Goal: Task Accomplishment & Management: Use online tool/utility

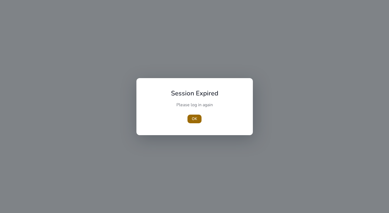
click at [199, 119] on span "button" at bounding box center [195, 119] width 14 height 13
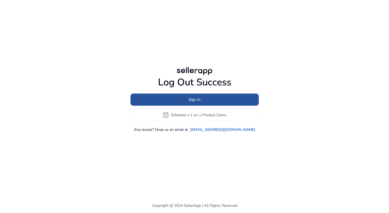
click at [183, 100] on span at bounding box center [195, 99] width 128 height 13
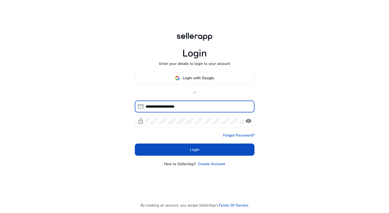
type input "**********"
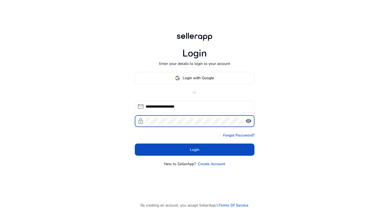
click button "Login" at bounding box center [195, 150] width 120 height 12
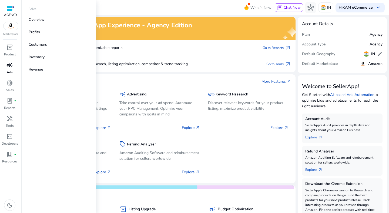
click at [9, 71] on p "Ads" at bounding box center [10, 72] width 6 height 5
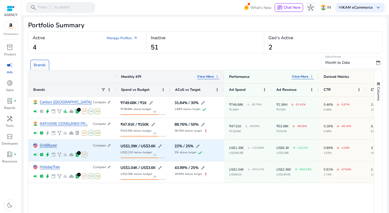
click at [48, 147] on link "GrillBlazer" at bounding box center [48, 146] width 17 height 4
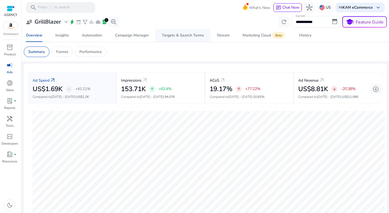
click at [177, 38] on span "Targets & Search Terms" at bounding box center [183, 35] width 42 height 13
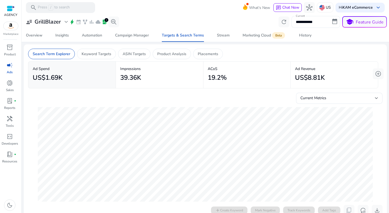
click at [321, 22] on input "**********" at bounding box center [316, 22] width 49 height 12
select select "*"
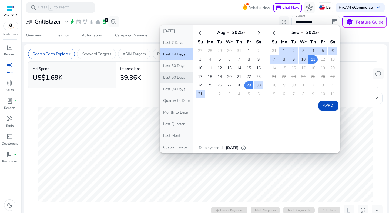
click at [180, 80] on button "Last 60 Days" at bounding box center [176, 78] width 33 height 12
type input "**********"
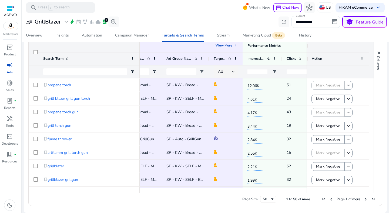
scroll to position [0, 159]
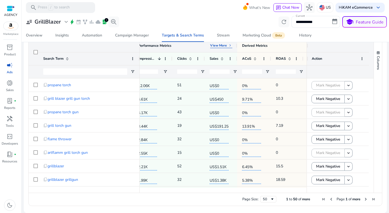
click at [224, 47] on p "View More" at bounding box center [218, 45] width 17 height 4
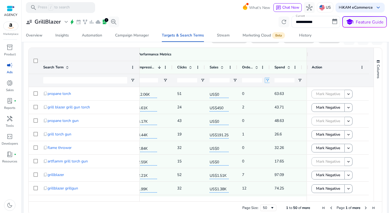
click at [267, 81] on span "Open Filter Menu" at bounding box center [268, 80] width 4 height 4
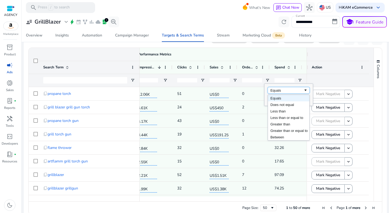
click at [277, 91] on div "Equals" at bounding box center [287, 90] width 33 height 4
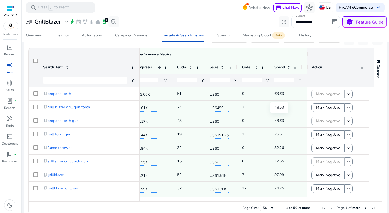
click at [278, 105] on div "48.63" at bounding box center [279, 107] width 18 height 11
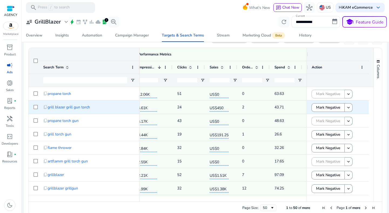
click at [278, 101] on div "43.71" at bounding box center [286, 107] width 23 height 13
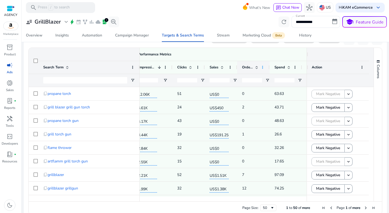
click at [263, 69] on span at bounding box center [263, 67] width 4 height 4
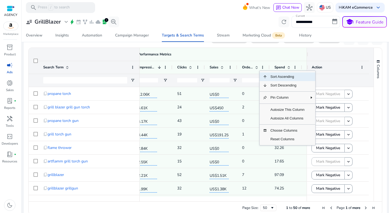
click at [253, 78] on input "number" at bounding box center [252, 80] width 20 height 4
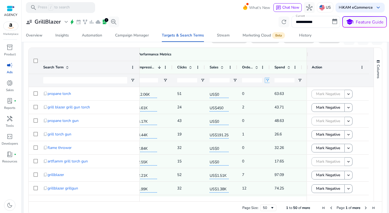
click at [266, 80] on span "Open Filter Menu" at bounding box center [268, 80] width 4 height 4
click at [276, 91] on div "Equals" at bounding box center [287, 90] width 33 height 4
click at [273, 102] on input "Filter Value" at bounding box center [289, 99] width 42 height 6
type input "*"
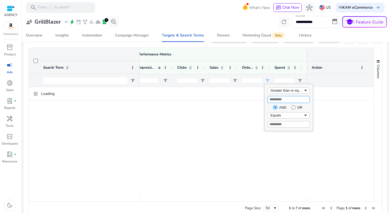
type input "*"
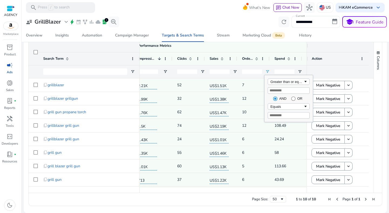
click at [219, 20] on div "**********" at bounding box center [206, 22] width 364 height 12
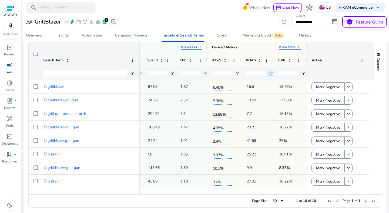
click at [270, 73] on span "Open Filter Menu" at bounding box center [271, 73] width 4 height 4
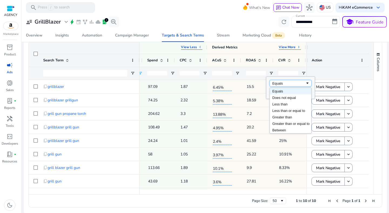
click at [282, 84] on div "Equals" at bounding box center [289, 83] width 33 height 4
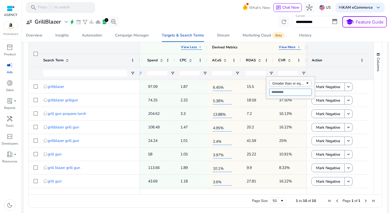
click at [278, 93] on input "Filter Value" at bounding box center [291, 92] width 42 height 6
type input "*"
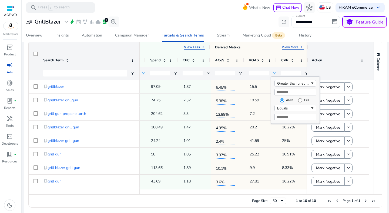
click at [185, 22] on div "**********" at bounding box center [206, 22] width 364 height 12
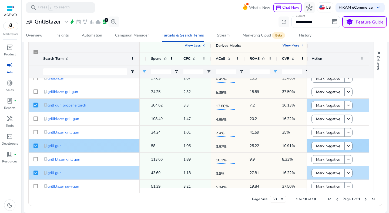
scroll to position [0, 0]
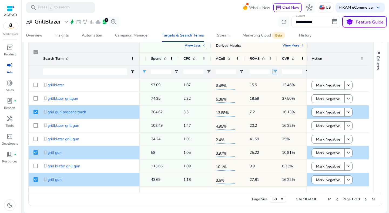
click at [276, 71] on span "Open Filter Menu" at bounding box center [275, 72] width 4 height 4
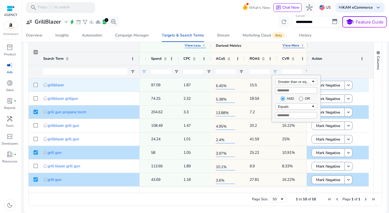
drag, startPoint x: 284, startPoint y: 90, endPoint x: 265, endPoint y: 88, distance: 18.6
click at [265, 88] on div "Drag here to set row groups Drag here to set column labels Primary Attributes V…" at bounding box center [205, 122] width 354 height 167
type input "*"
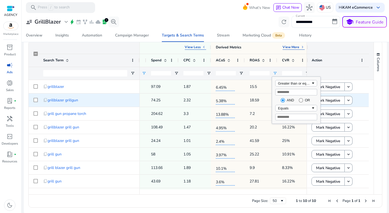
scroll to position [65, 0]
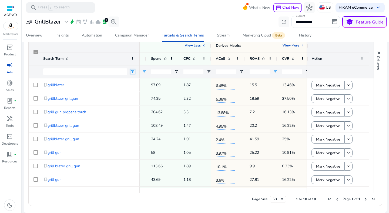
click at [133, 70] on span "Open Filter Menu" at bounding box center [133, 72] width 4 height 4
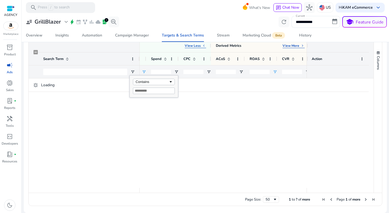
scroll to position [64, 0]
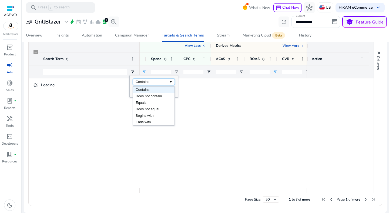
click at [142, 79] on div "Contains" at bounding box center [154, 82] width 42 height 6
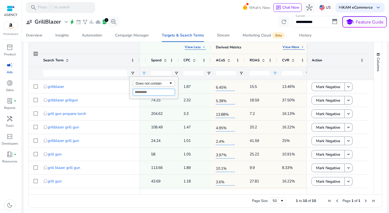
click at [143, 94] on input "Filter Value" at bounding box center [154, 92] width 42 height 6
click at [153, 84] on div "Does not contain" at bounding box center [152, 83] width 33 height 4
click at [114, 57] on div "Search Term" at bounding box center [86, 60] width 86 height 10
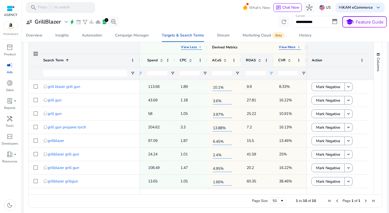
scroll to position [41, 0]
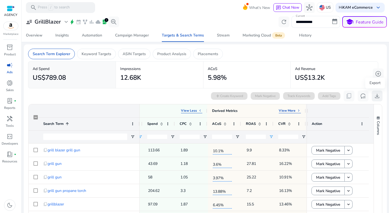
click at [374, 97] on span "download" at bounding box center [377, 96] width 6 height 6
